Goal: Information Seeking & Learning: Learn about a topic

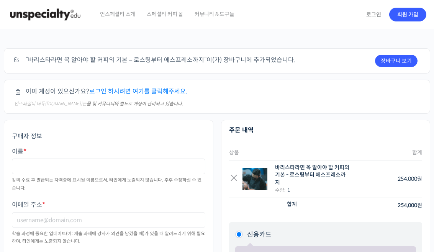
click at [104, 89] on link "로그인 하시려면 여기를 클릭해주세요." at bounding box center [138, 91] width 98 height 8
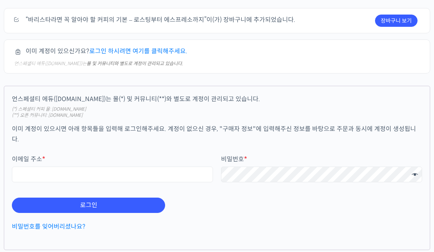
scroll to position [50, 0]
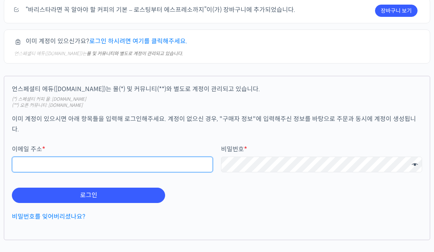
click at [28, 157] on input "이메일 주소 *" at bounding box center [112, 165] width 201 height 16
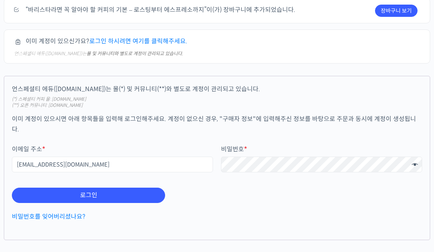
type input "pon04127@naver.com"
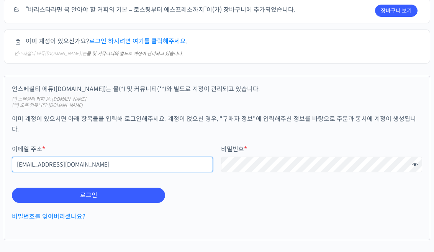
click at [88, 187] on button "로그인" at bounding box center [88, 194] width 153 height 15
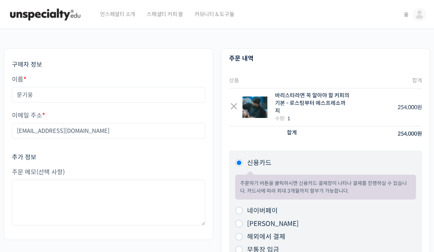
click at [417, 16] on img at bounding box center [419, 15] width 14 height 14
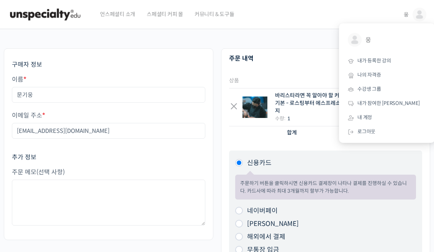
click at [380, 61] on span "내가 등록한 강의" at bounding box center [374, 60] width 34 height 7
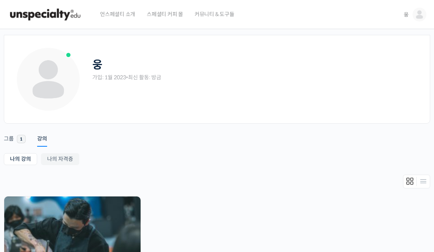
click at [39, 224] on img at bounding box center [72, 231] width 136 height 71
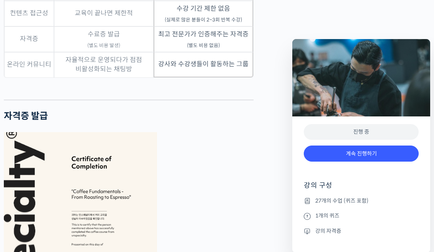
scroll to position [2420, 0]
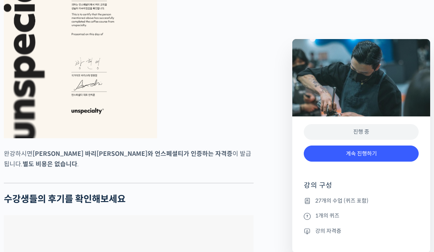
click at [352, 228] on li "강의 자격증" at bounding box center [360, 230] width 115 height 9
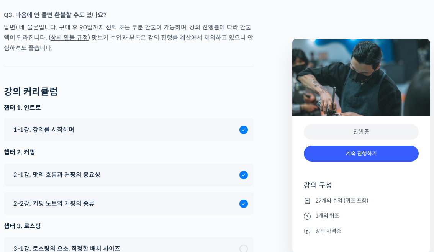
scroll to position [3167, 0]
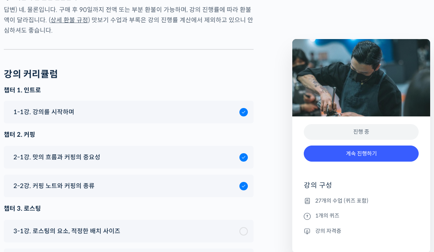
click at [37, 152] on span "2-1강. 맛의 흐름과 커핑의 중요성" at bounding box center [56, 157] width 87 height 10
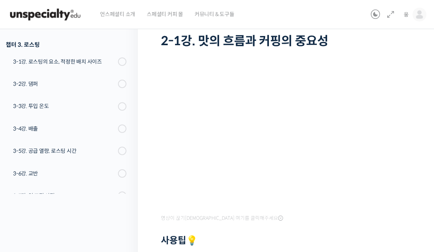
scroll to position [53, 0]
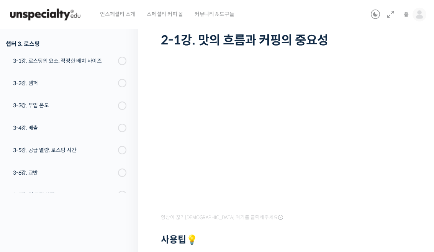
click at [392, 17] on icon at bounding box center [390, 14] width 9 height 9
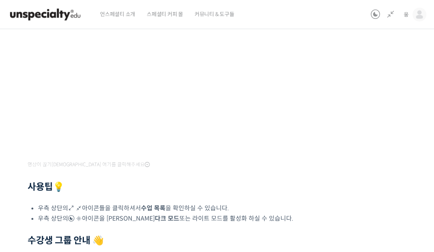
scroll to position [0, 0]
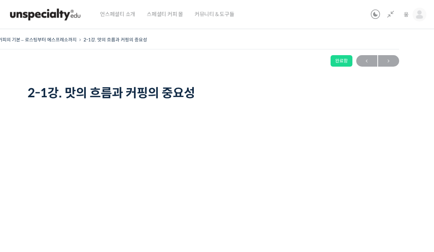
click at [391, 59] on span "→" at bounding box center [388, 61] width 21 height 10
